Goal: Task Accomplishment & Management: Use online tool/utility

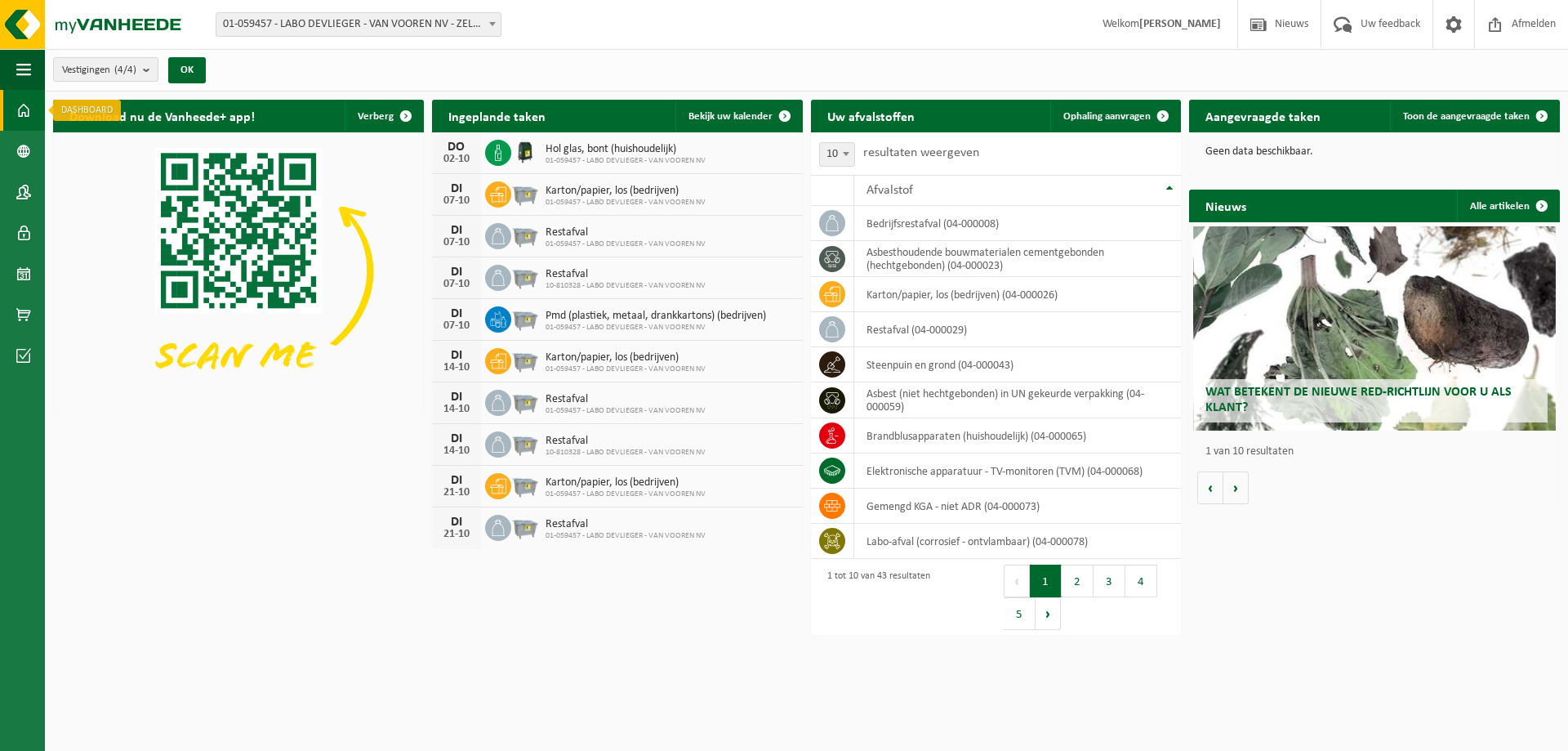
click at [24, 109] on span at bounding box center [24, 110] width 15 height 41
click at [1080, 108] on link "Ophaling aanvragen" at bounding box center [1115, 116] width 129 height 33
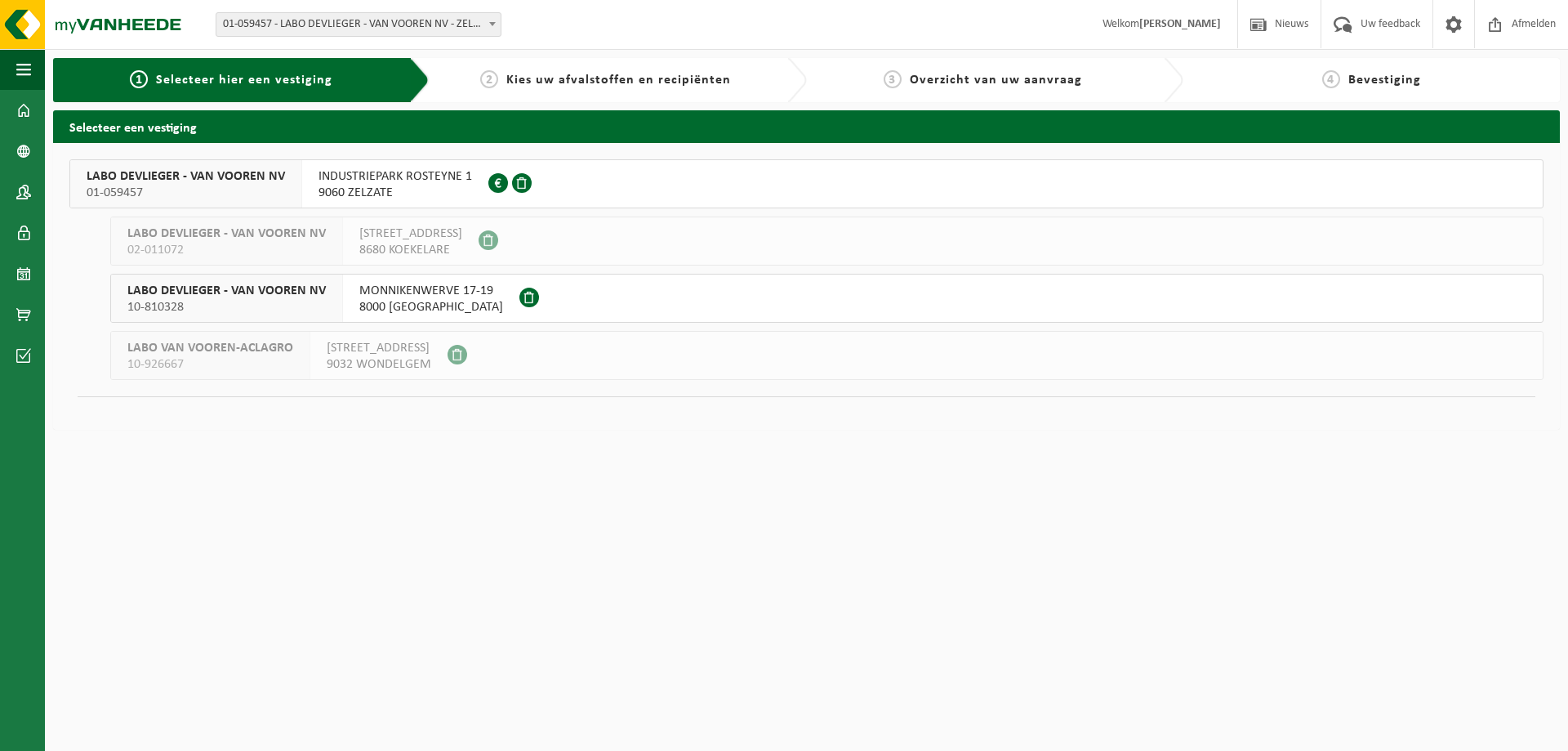
click at [236, 188] on span "01-059457" at bounding box center [185, 193] width 199 height 16
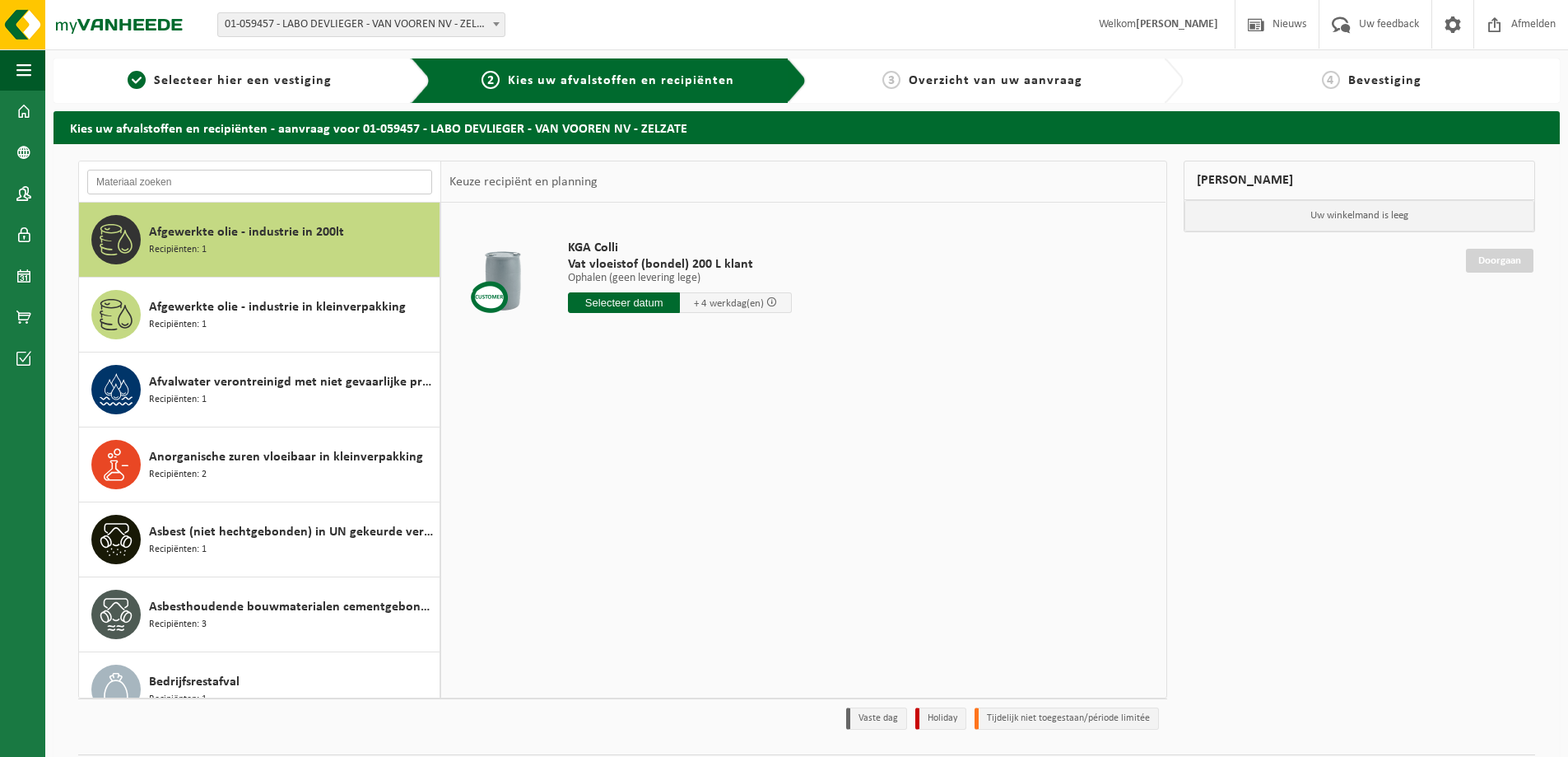
click at [279, 180] on input "text" at bounding box center [259, 181] width 345 height 25
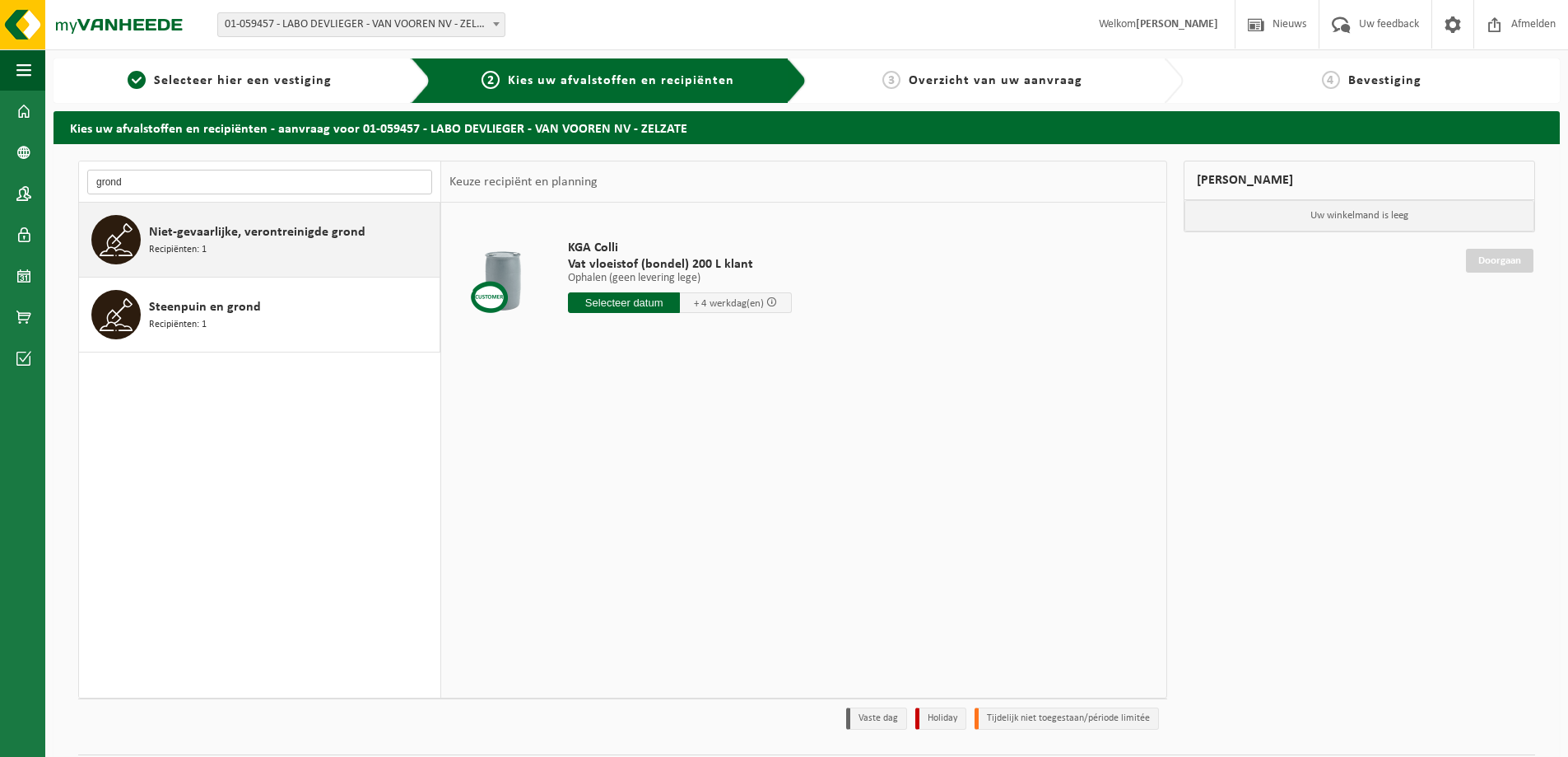
type input "grond"
click at [246, 243] on div "Niet-gevaarlijke, verontreinigde grond Recipiënten: 1" at bounding box center [292, 240] width 286 height 49
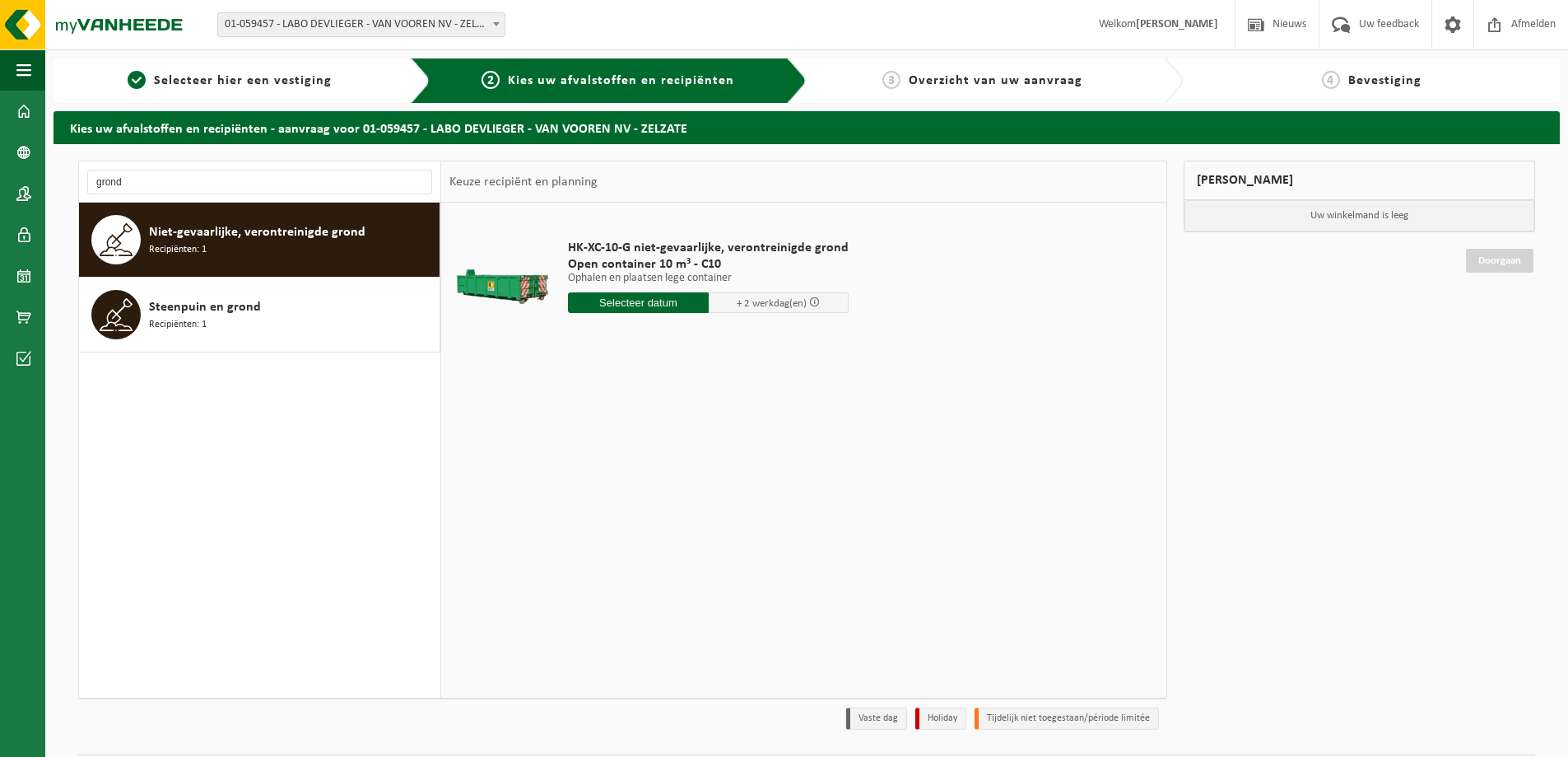
click at [758, 310] on span "+ 2 werkdag(en)" at bounding box center [779, 302] width 141 height 20
click at [658, 297] on input "text" at bounding box center [639, 302] width 141 height 20
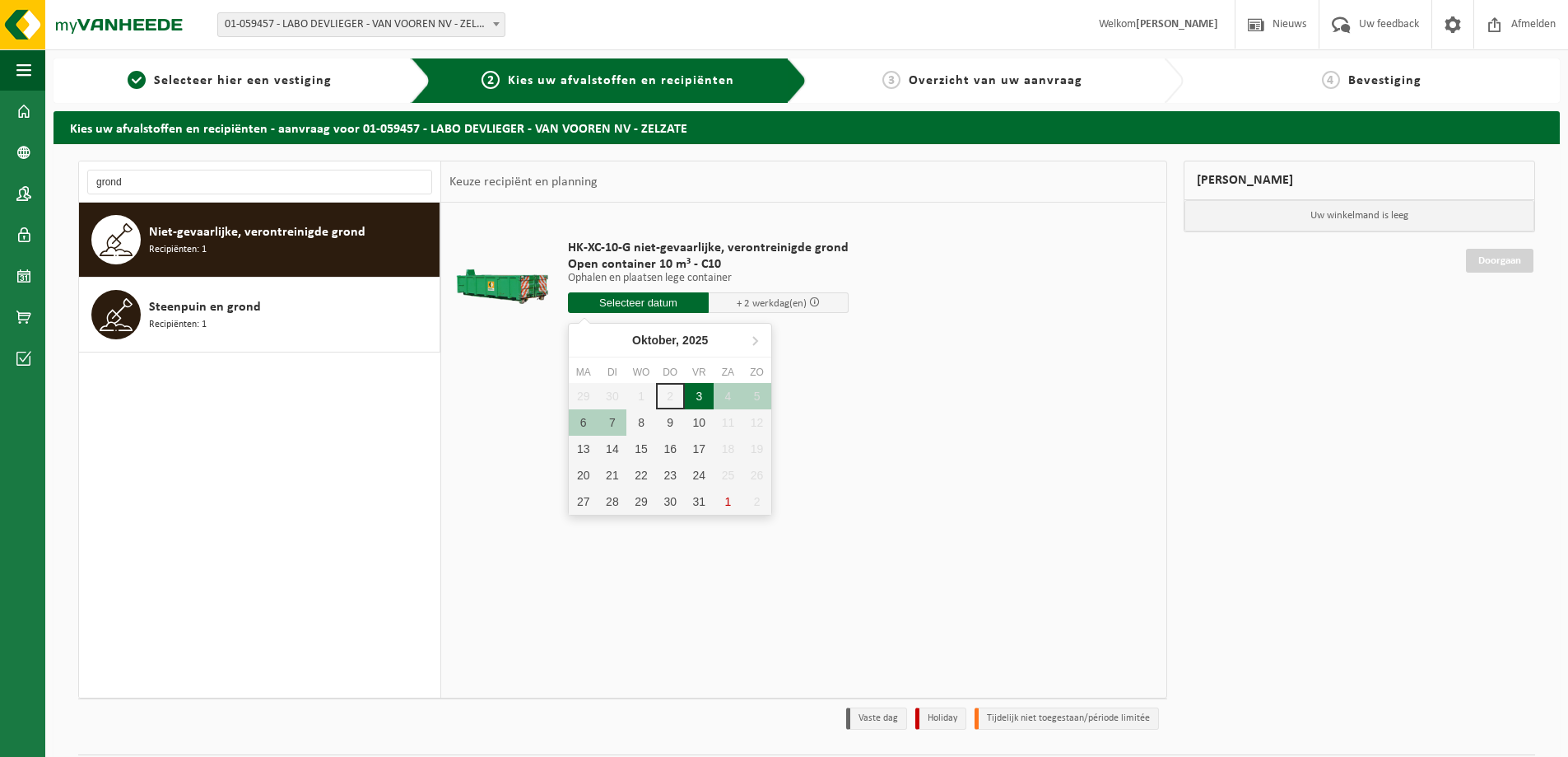
click at [693, 398] on div "3" at bounding box center [698, 395] width 28 height 27
type input "Van 2025-10-03"
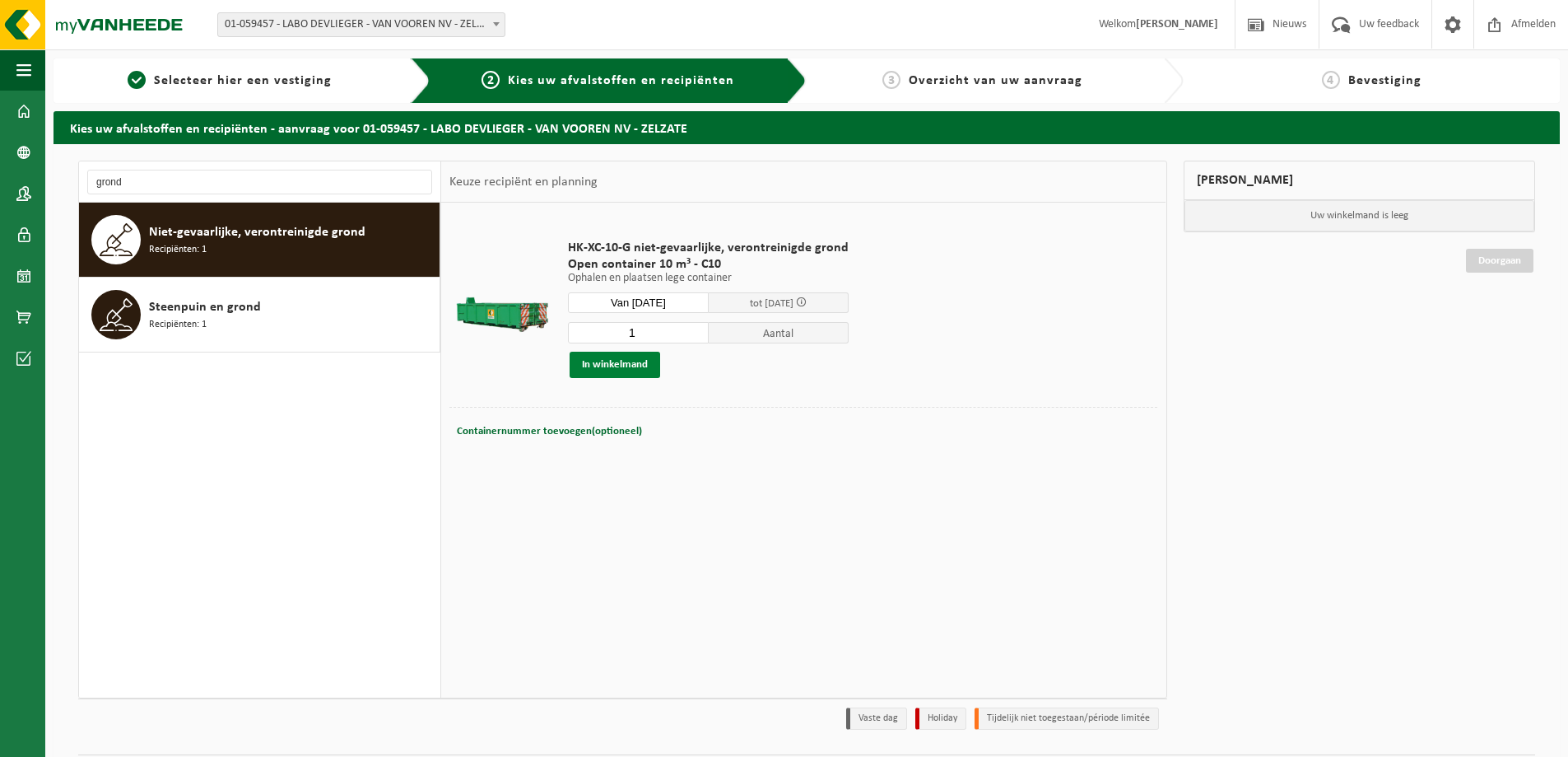
click at [617, 367] on button "In winkelmand" at bounding box center [615, 364] width 91 height 27
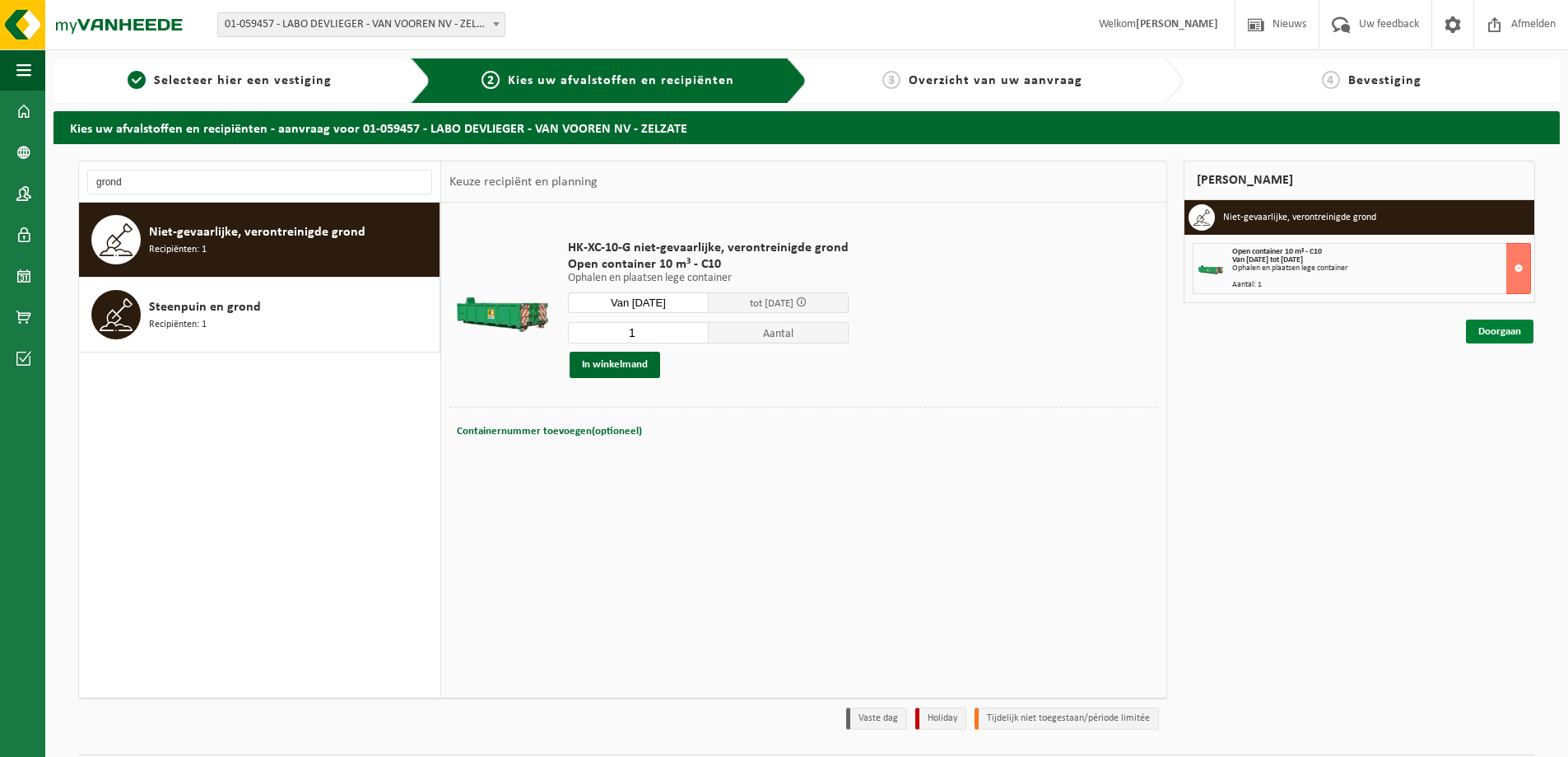
click at [1493, 325] on link "Doorgaan" at bounding box center [1499, 331] width 68 height 24
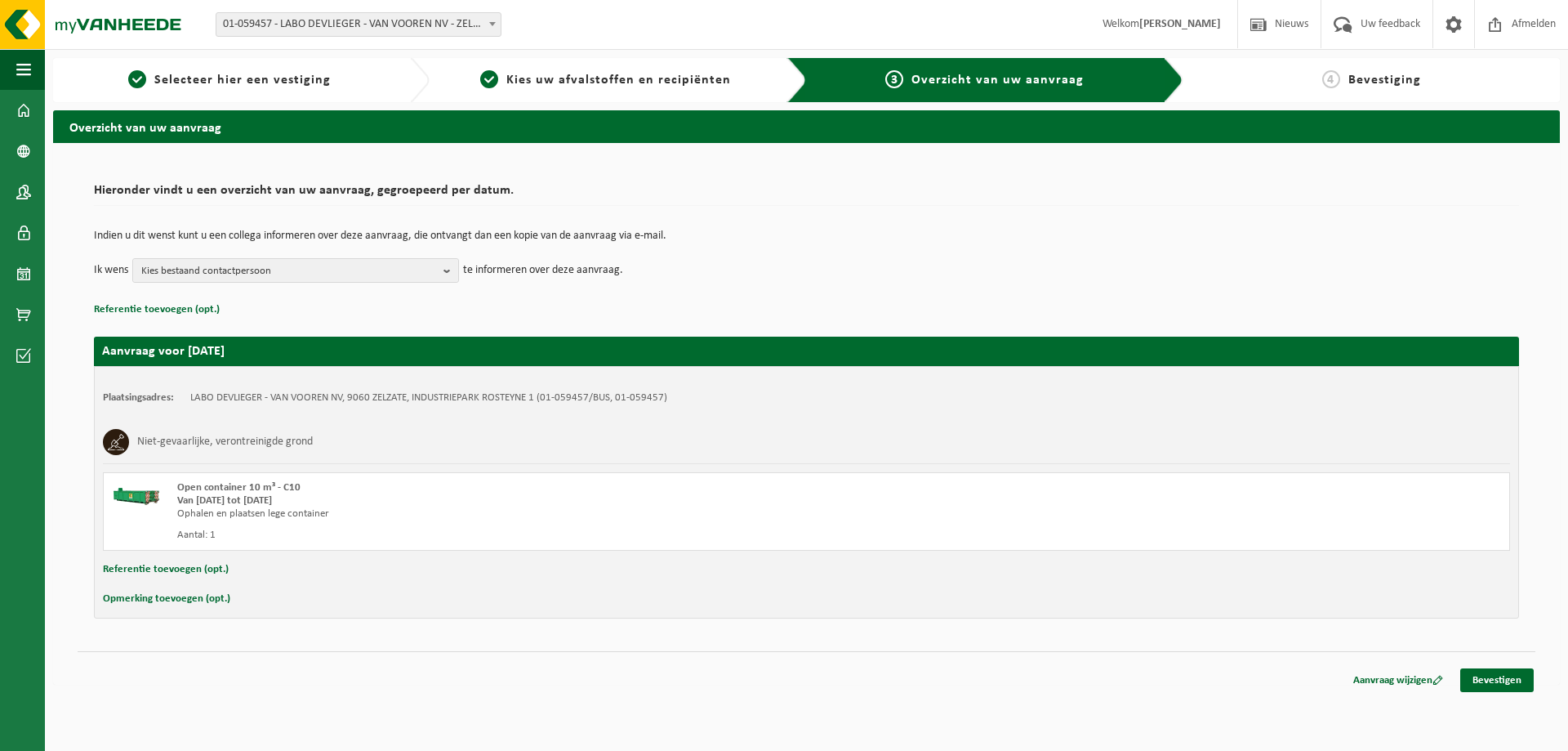
click at [279, 254] on td "Indien u dit wenst kunt u een collega informeren over deze aanvraag, die ontvan…" at bounding box center [806, 244] width 1425 height 28
click at [282, 262] on span "Kies bestaand contactpersoon" at bounding box center [290, 271] width 296 height 25
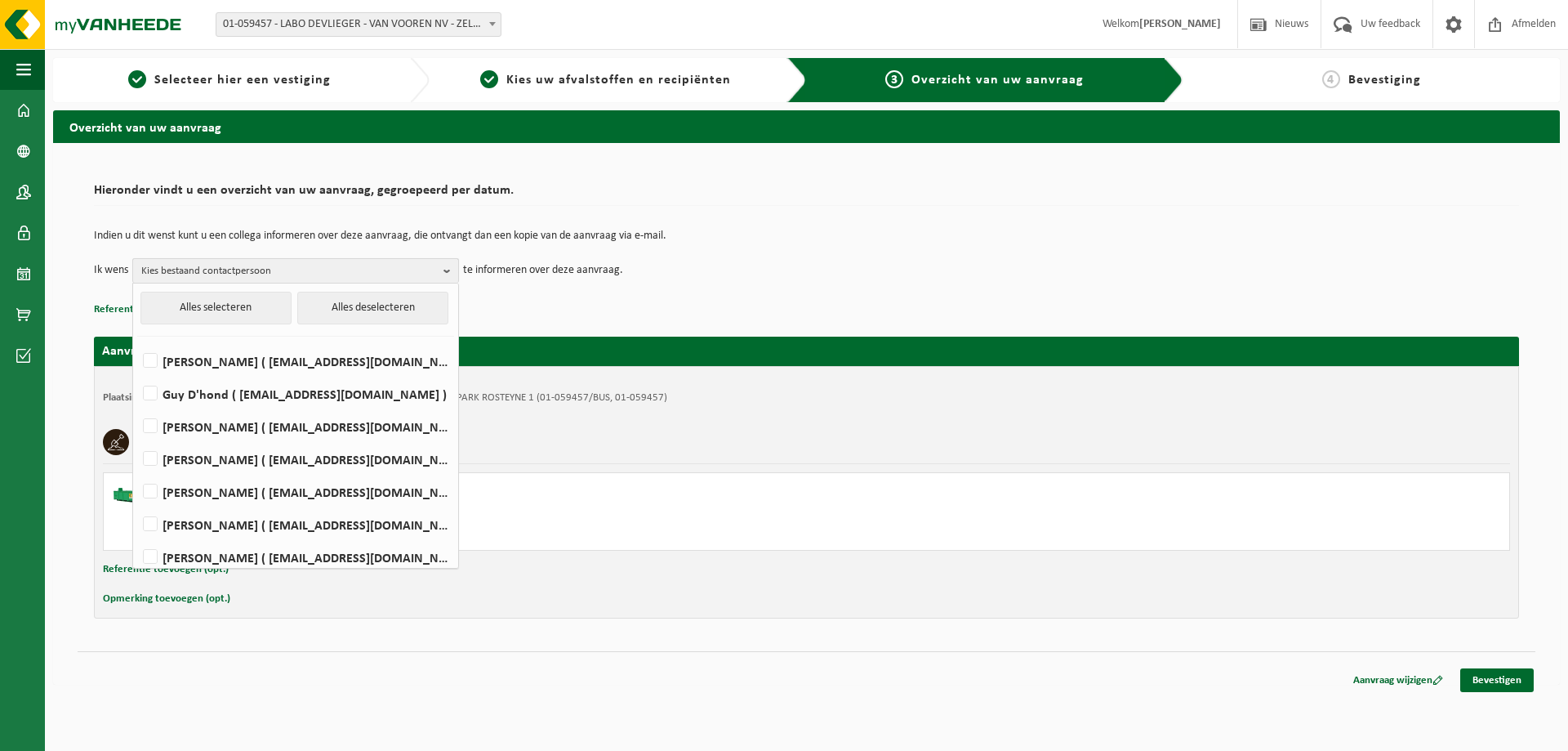
click at [282, 272] on span "Kies bestaand contactpersoon" at bounding box center [290, 271] width 296 height 25
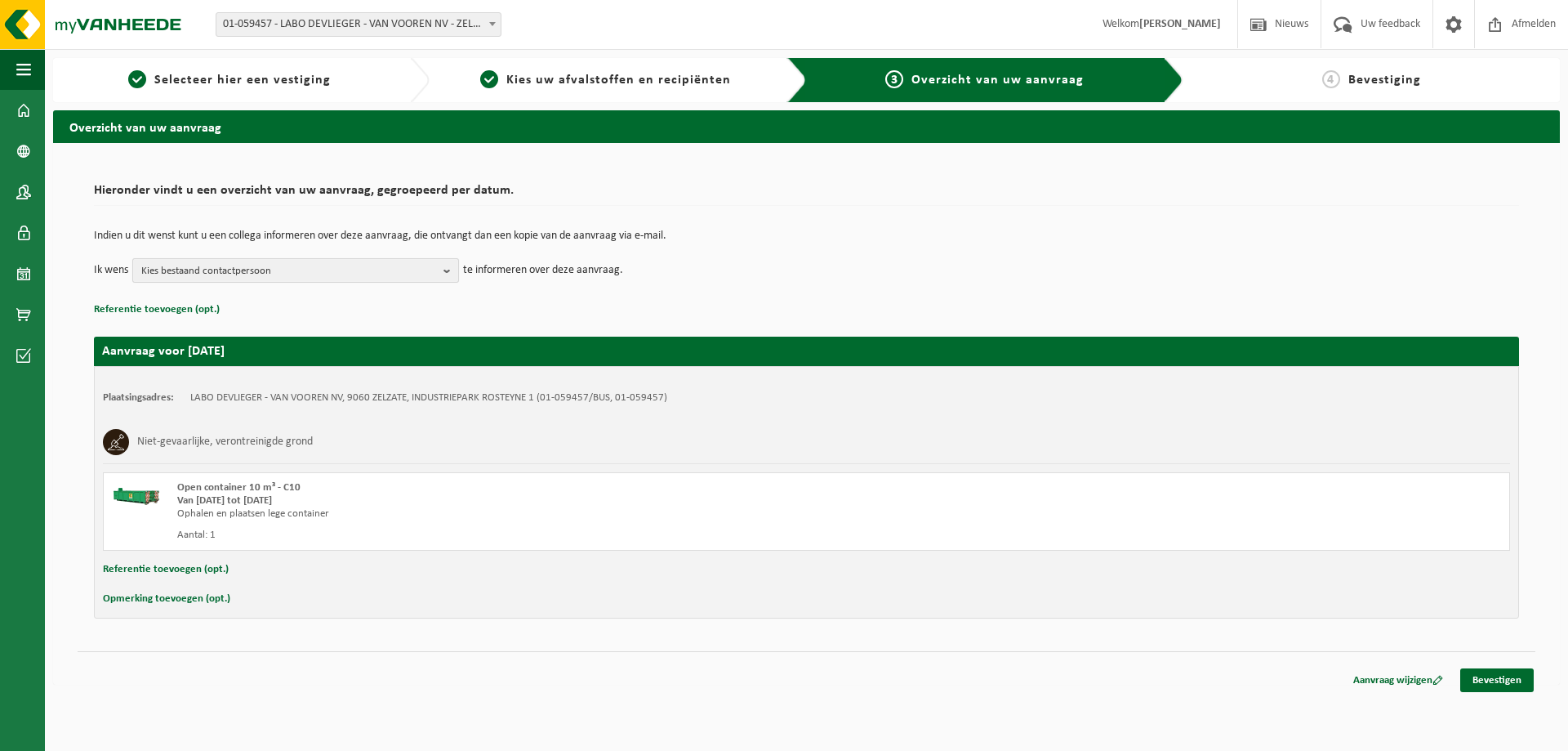
click at [331, 280] on span "Kies bestaand contactpersoon" at bounding box center [290, 271] width 296 height 25
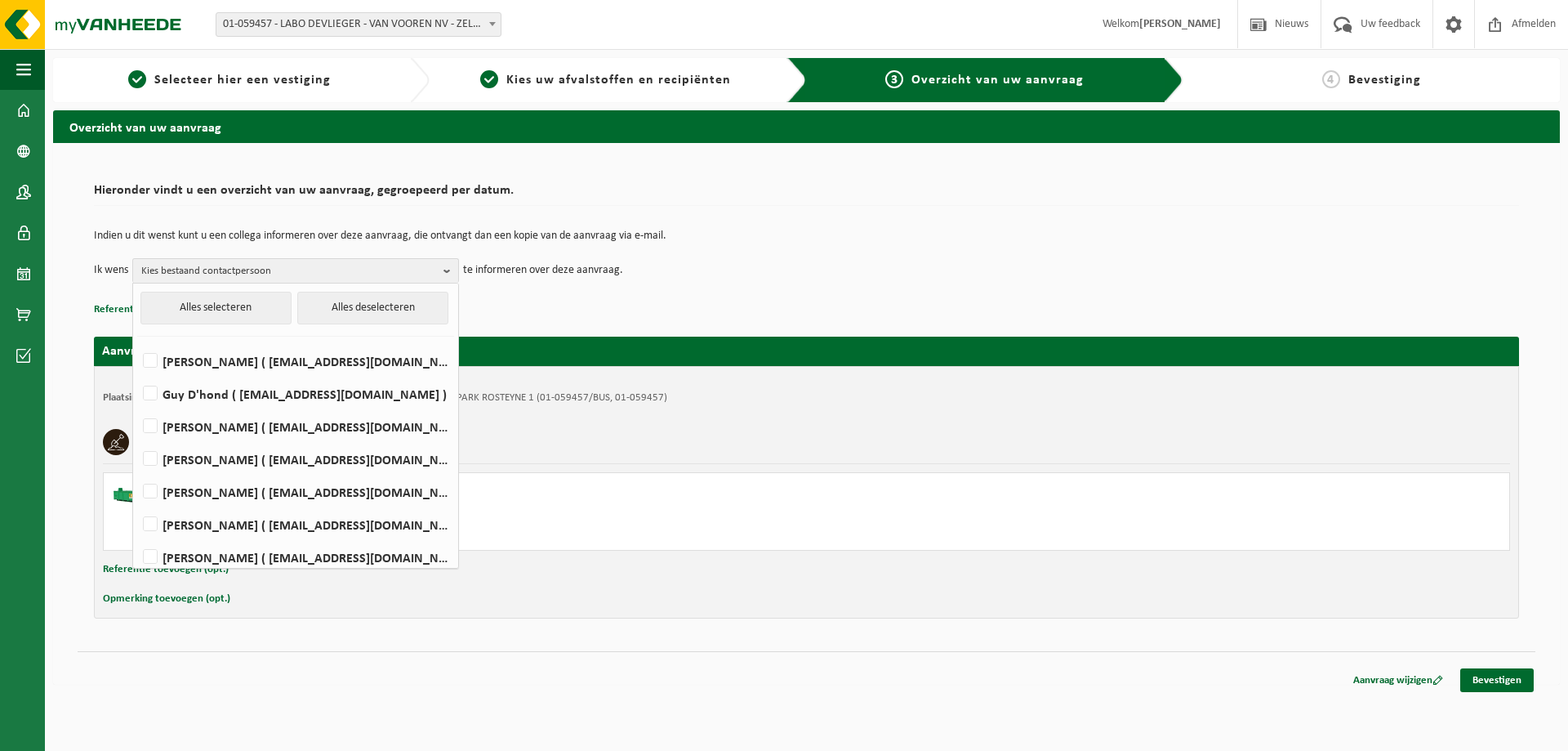
scroll to position [82, 0]
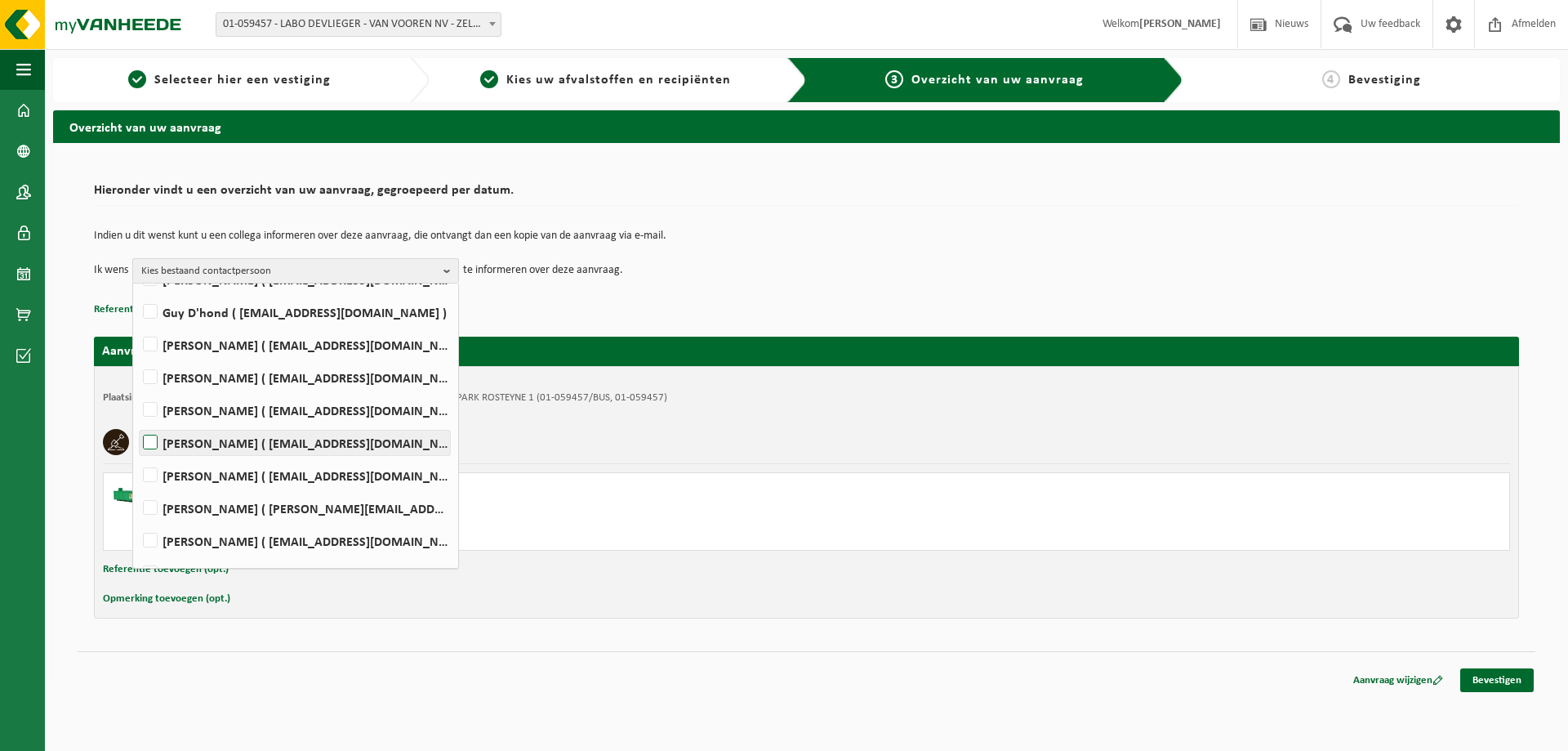
click at [219, 443] on label "[PERSON_NAME] ( [EMAIL_ADDRESS][DOMAIN_NAME] )" at bounding box center [295, 442] width 311 height 25
click at [137, 422] on input "[PERSON_NAME] ( [EMAIL_ADDRESS][DOMAIN_NAME] )" at bounding box center [136, 421] width 1 height 1
checkbox input "true"
click at [217, 465] on label "[PERSON_NAME] ( [EMAIL_ADDRESS][DOMAIN_NAME] )" at bounding box center [295, 475] width 311 height 25
click at [137, 455] on input "[PERSON_NAME] ( [EMAIL_ADDRESS][DOMAIN_NAME] )" at bounding box center [136, 454] width 1 height 1
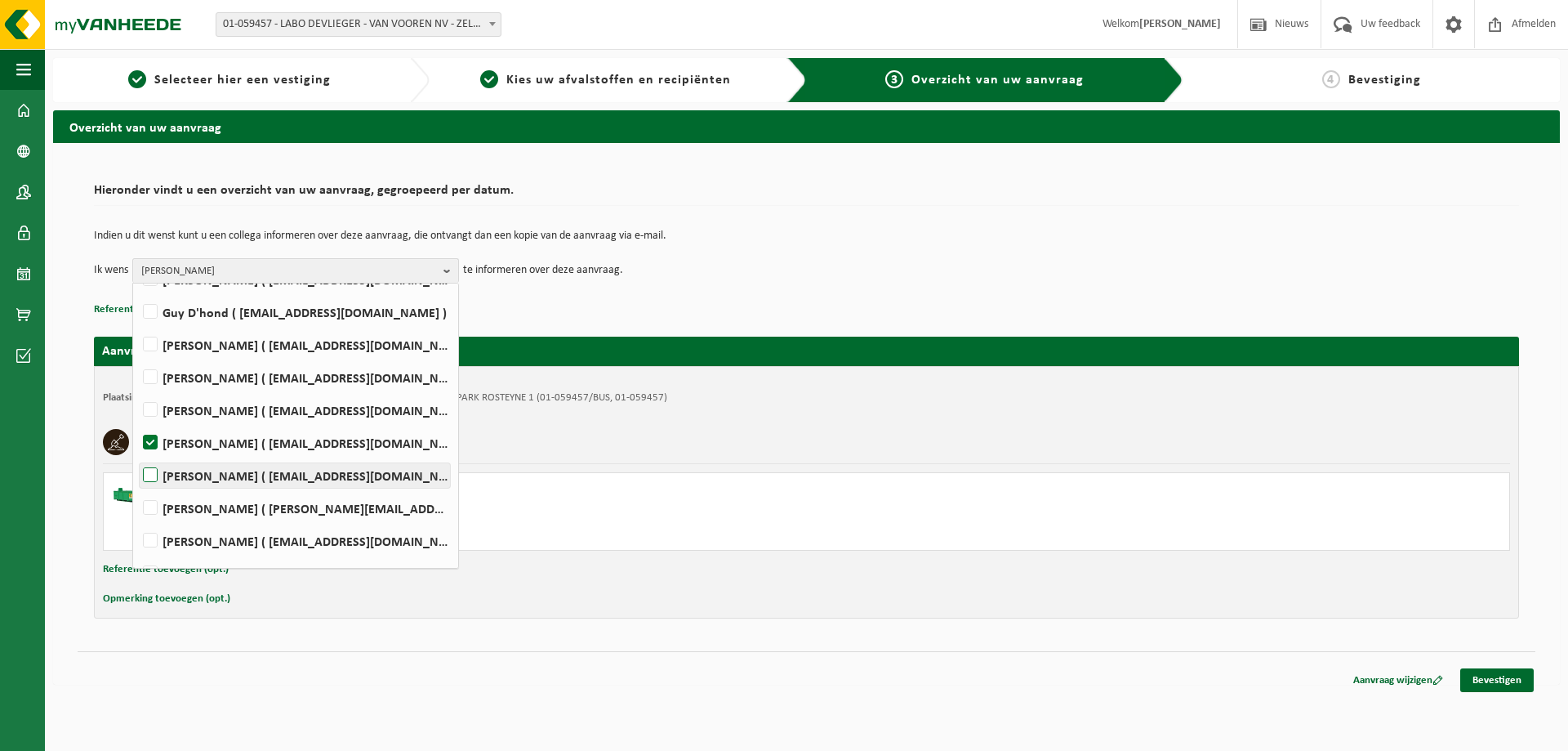
checkbox input "true"
click at [585, 481] on div "Open container 10 m³ - C10" at bounding box center [525, 488] width 695 height 13
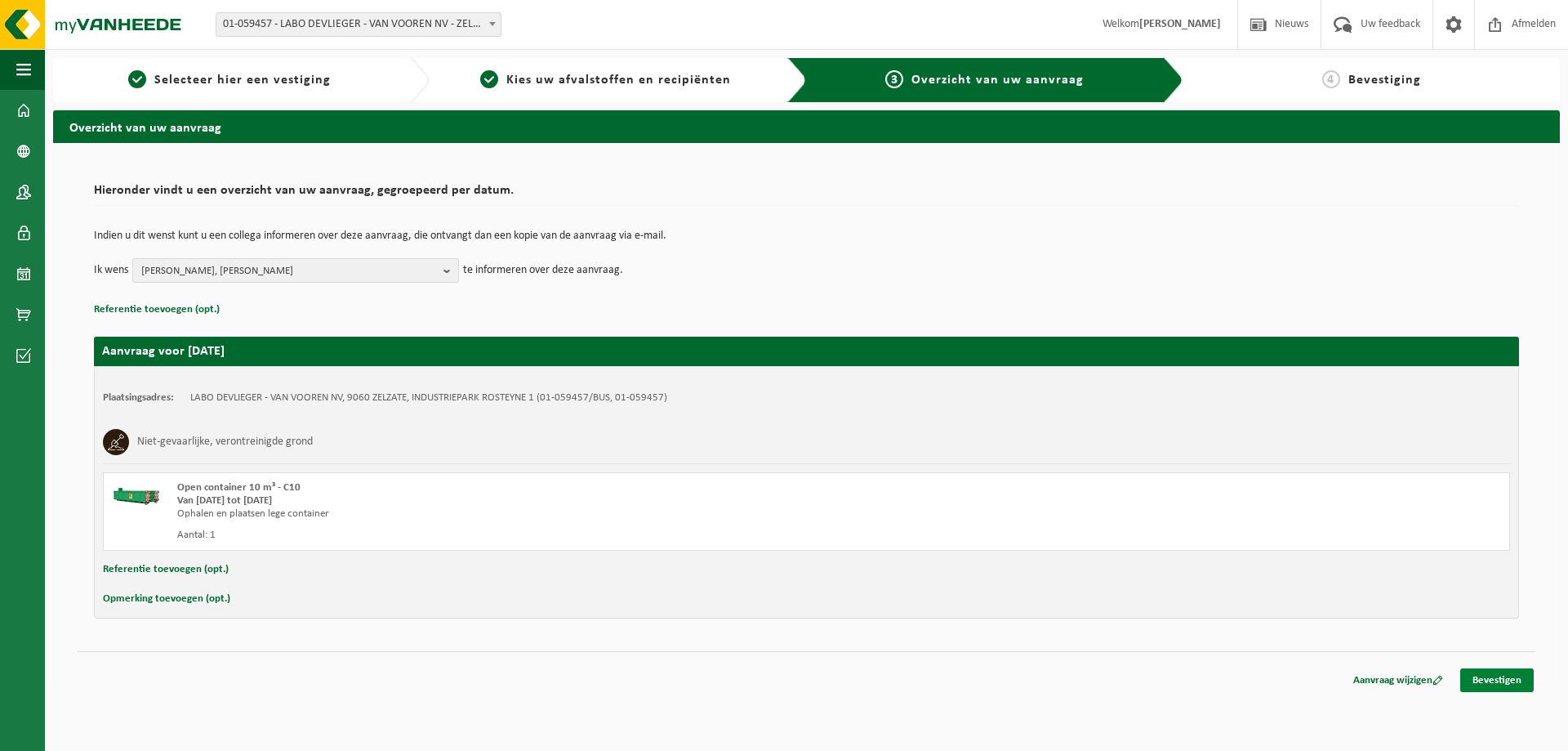
click at [1501, 681] on link "Bevestigen" at bounding box center [1496, 680] width 74 height 24
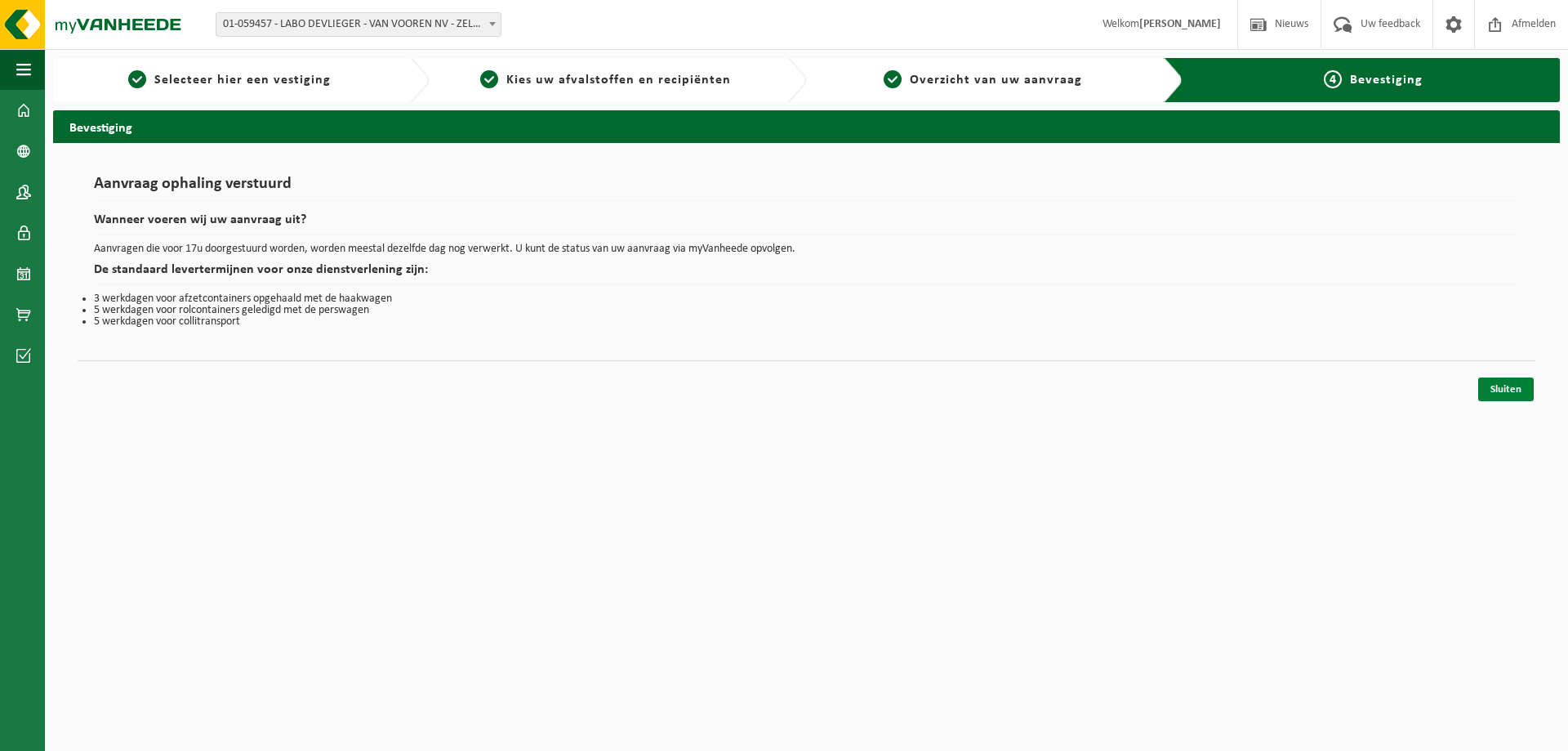
click at [1489, 390] on link "Sluiten" at bounding box center [1505, 390] width 55 height 24
